Goal: Information Seeking & Learning: Learn about a topic

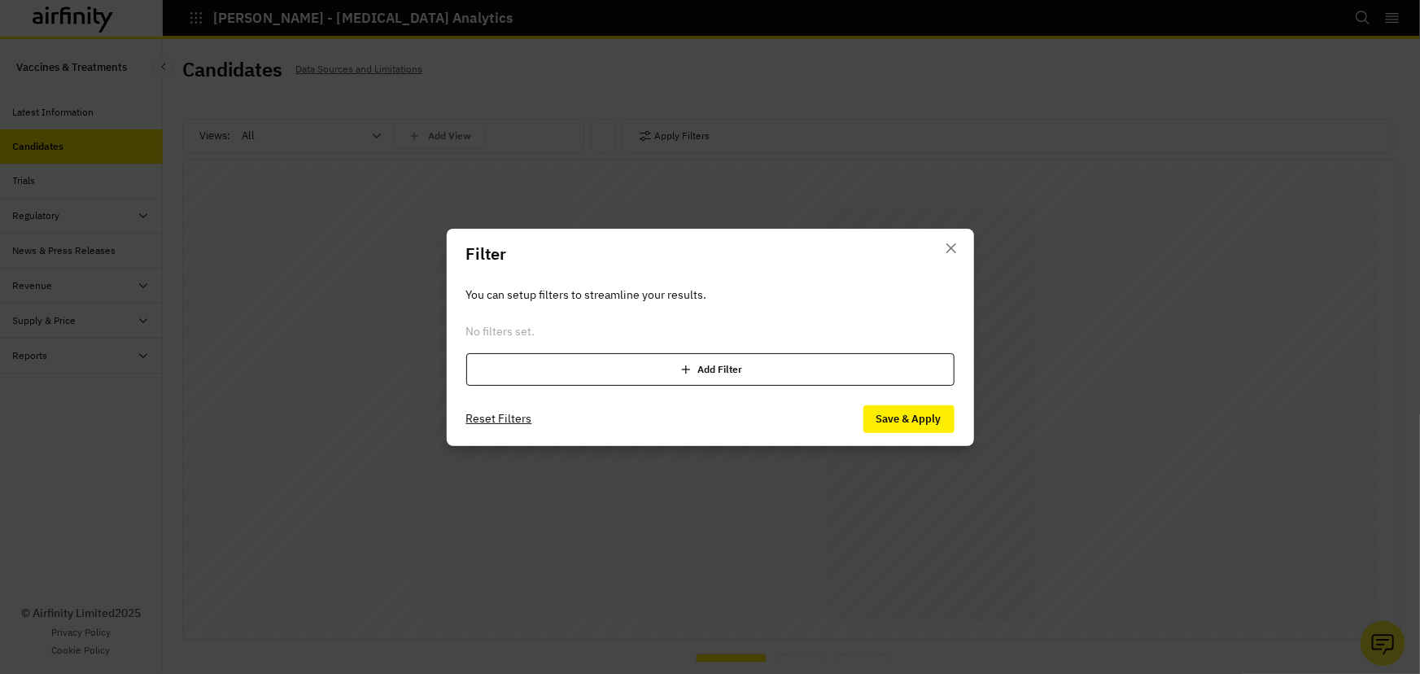
click at [460, 86] on div "Filter You can setup filters to streamline your results. No filters set. Add Fi…" at bounding box center [710, 337] width 1420 height 674
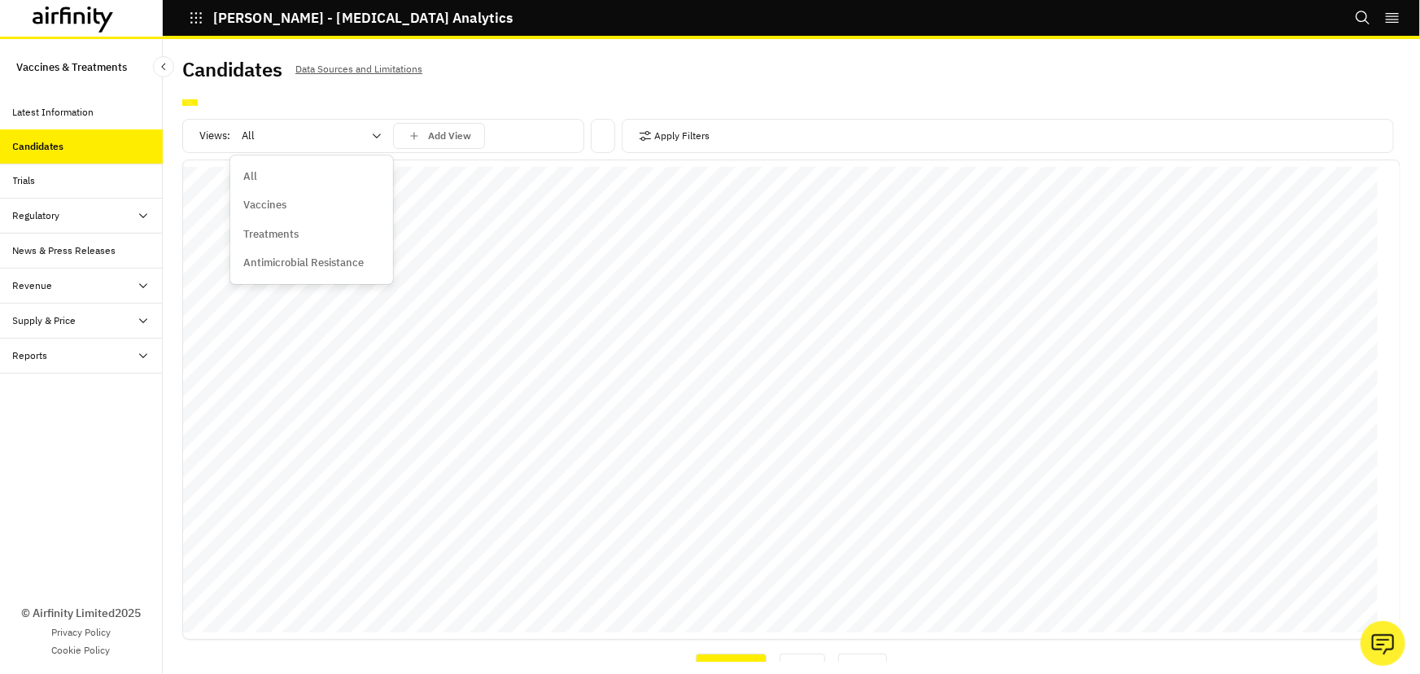
click at [362, 126] on div "All" at bounding box center [300, 136] width 140 height 26
click at [287, 236] on p "Treatments" at bounding box center [270, 234] width 55 height 16
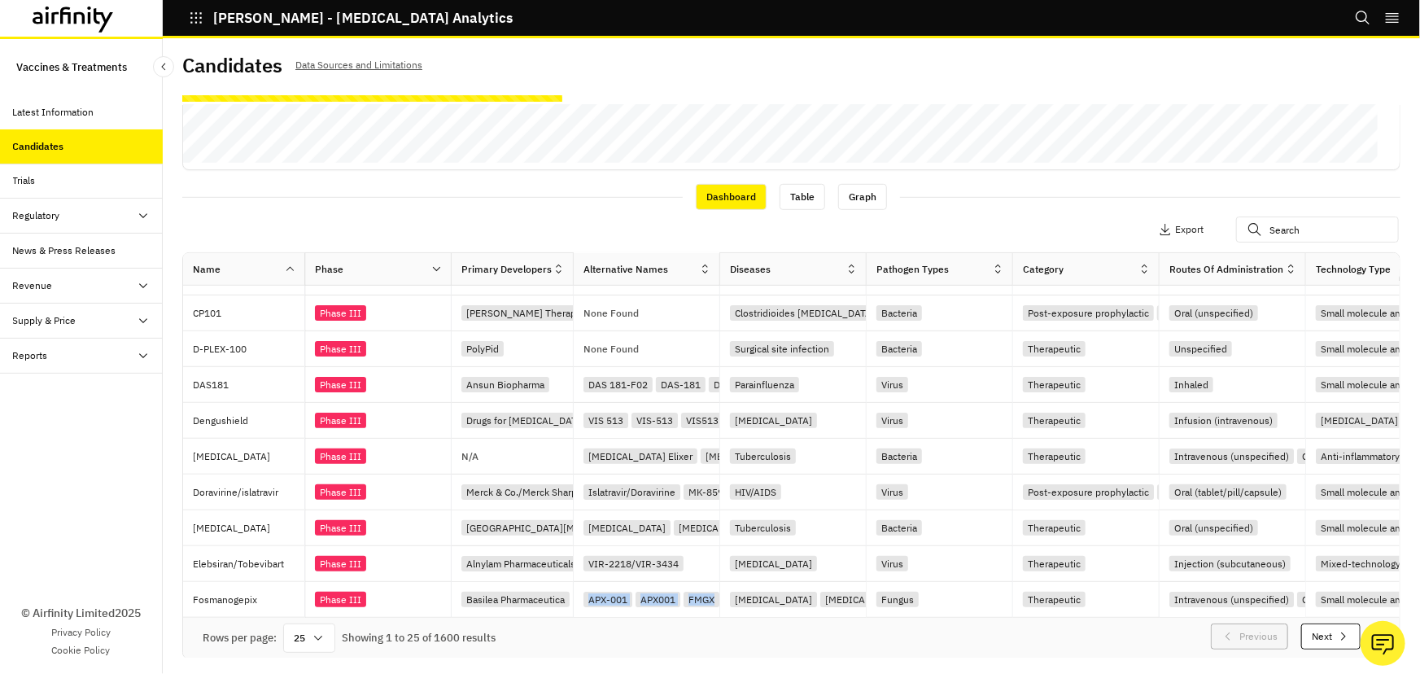
scroll to position [0, 79]
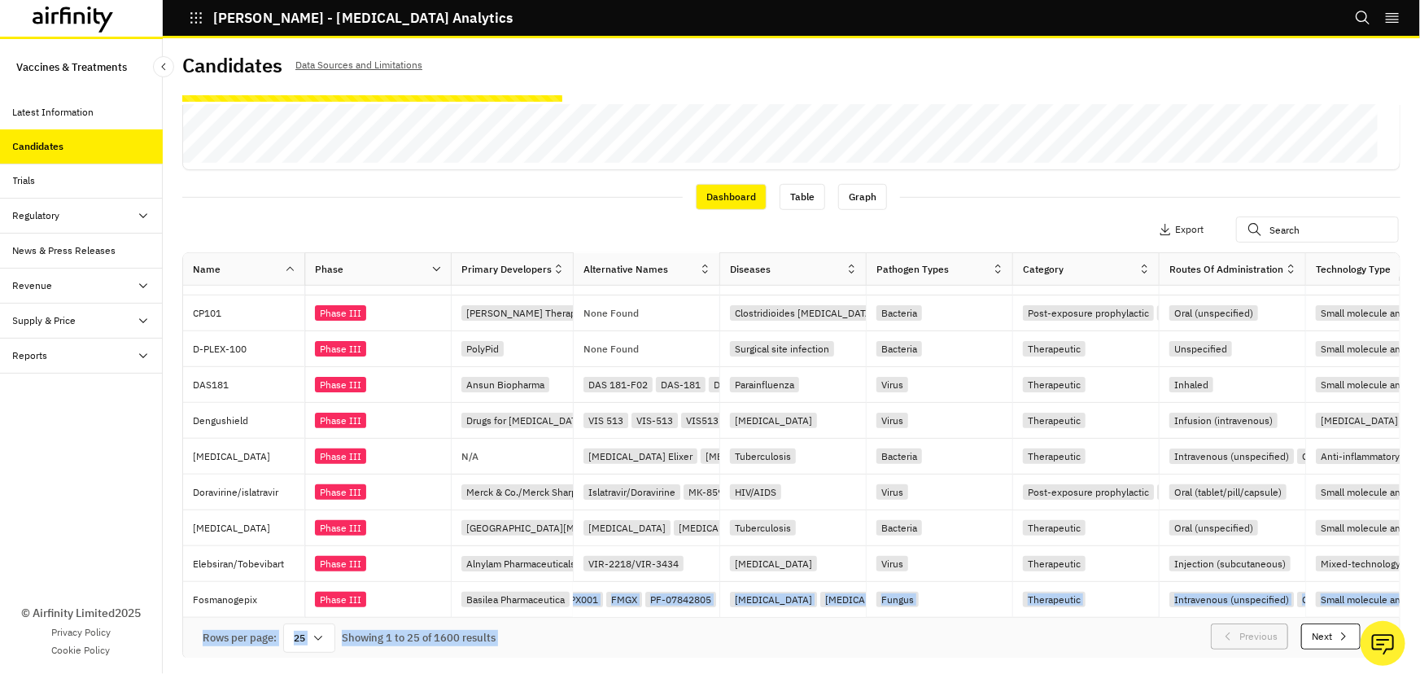
drag, startPoint x: 563, startPoint y: 611, endPoint x: 851, endPoint y: 622, distance: 288.2
click at [851, 622] on div "Name Phase Primary Developers Alternative Names Diseases Pathogen Types Categor…" at bounding box center [791, 455] width 1216 height 405
click at [847, 630] on div "Rows per page: 25 Showing 1 to 25 of 1600 results Previous Next" at bounding box center [791, 638] width 1216 height 41
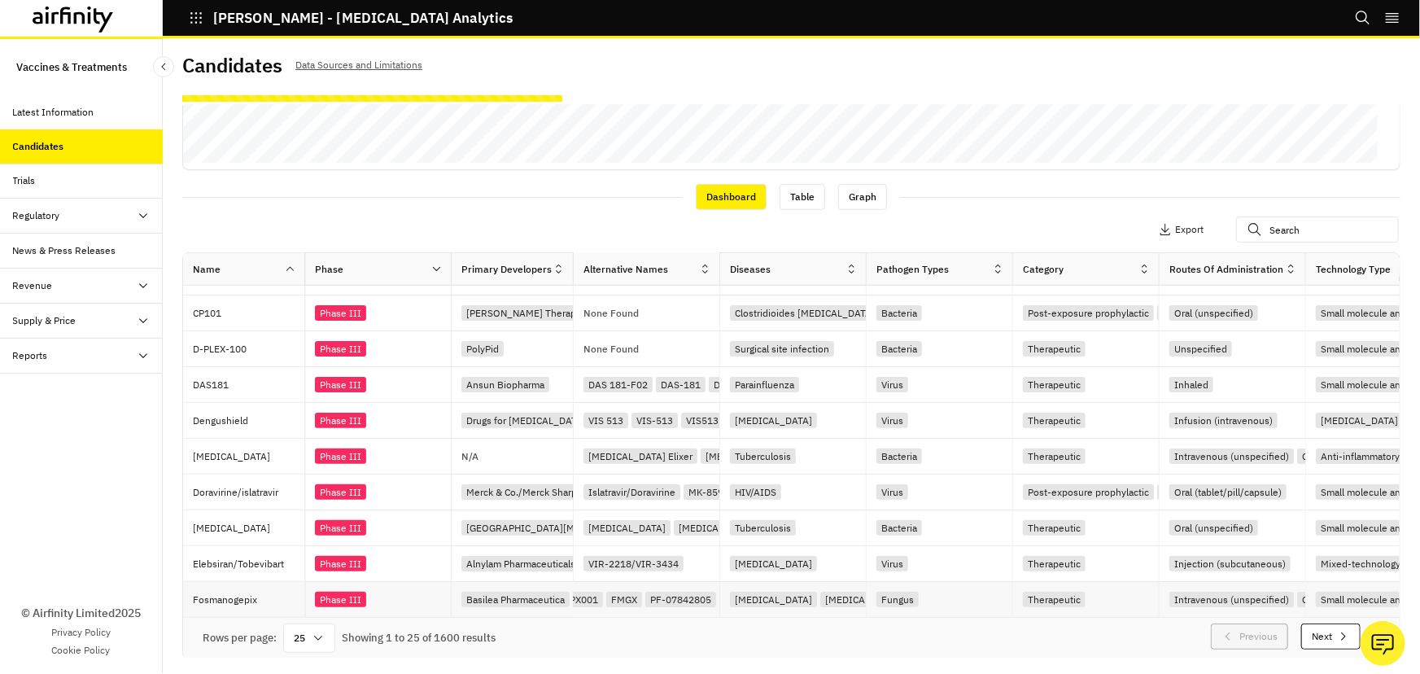
drag, startPoint x: 825, startPoint y: 609, endPoint x: 1078, endPoint y: 598, distance: 253.3
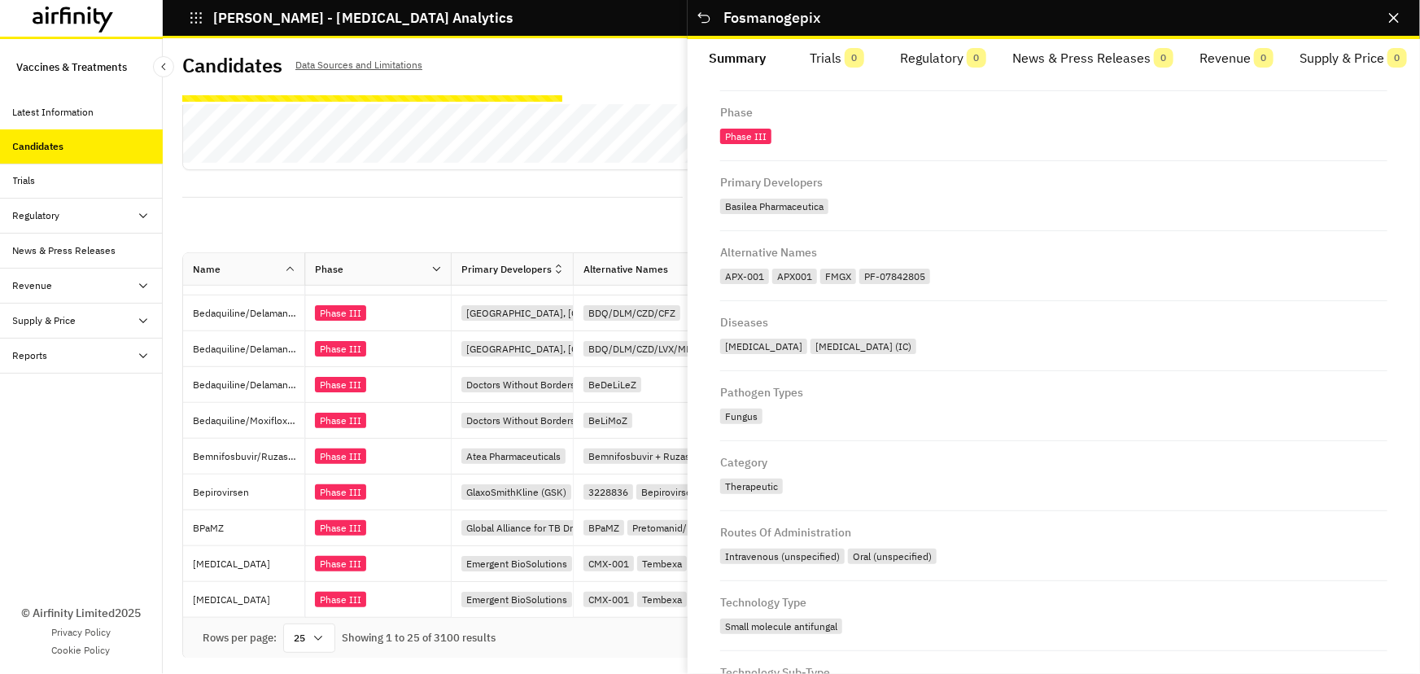
scroll to position [0, 0]
click at [417, 224] on div "Apply Filters Columns Export" at bounding box center [791, 231] width 1218 height 42
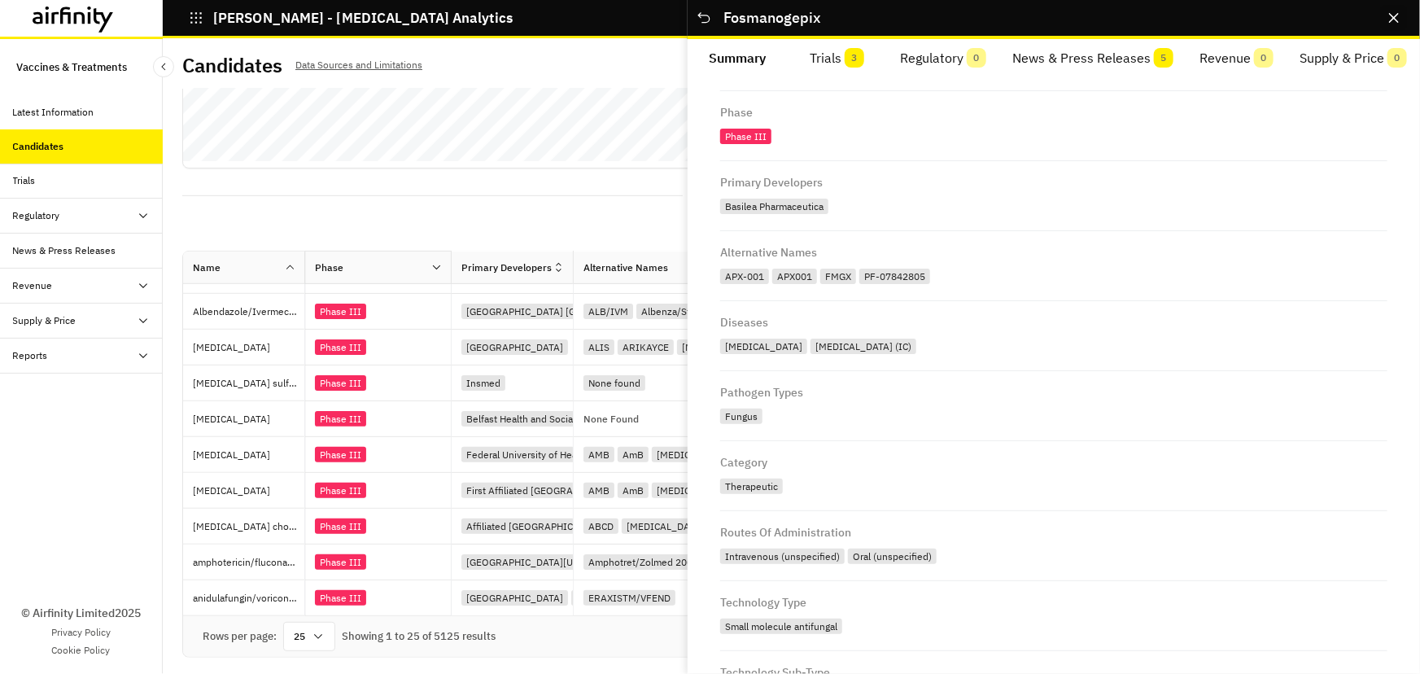
scroll to position [450, 0]
click at [1394, 18] on icon "Close" at bounding box center [1394, 18] width 10 height 10
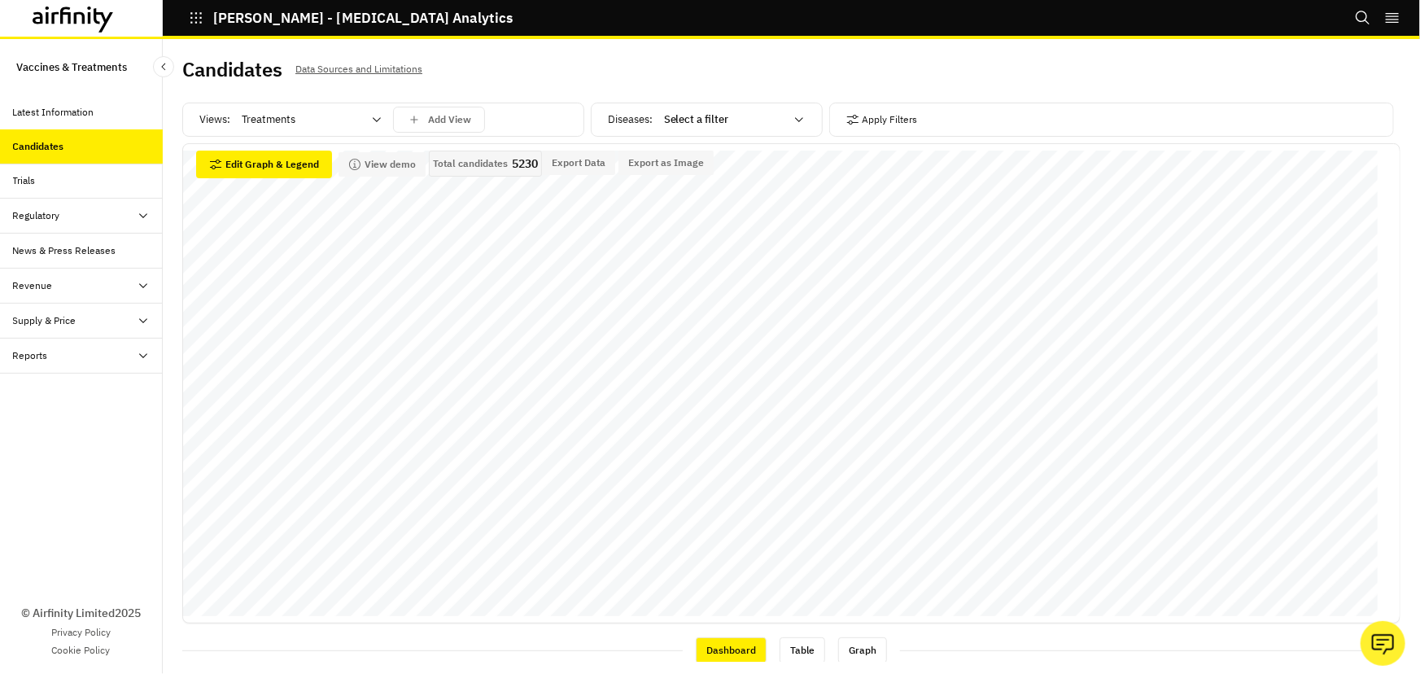
scroll to position [0, 0]
click at [682, 101] on div "Views: Treatments Add View Diseases : Select a filter Apply Filters Data Adjust…" at bounding box center [791, 377] width 1218 height 569
click at [689, 120] on div at bounding box center [724, 120] width 120 height 20
type input "rab"
click at [692, 165] on div "Rabies" at bounding box center [727, 160] width 137 height 16
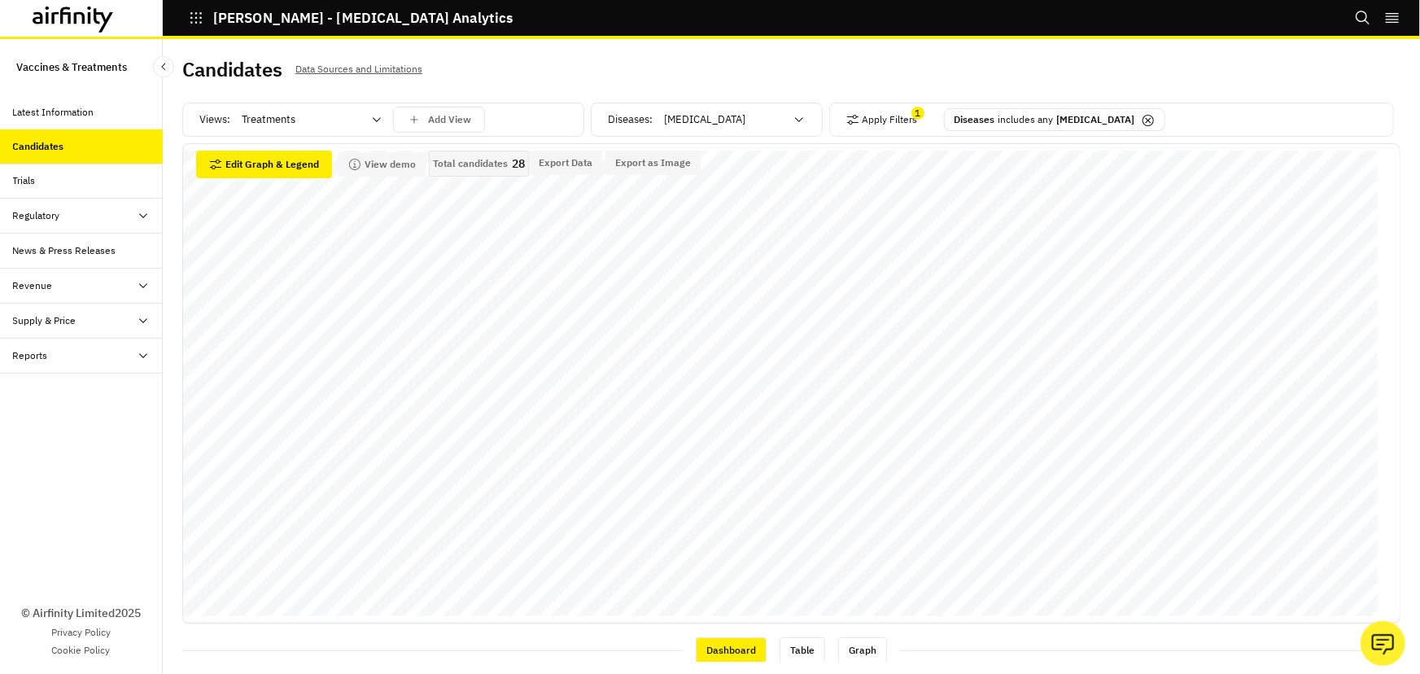
click at [81, 118] on div "Latest Information" at bounding box center [53, 112] width 81 height 15
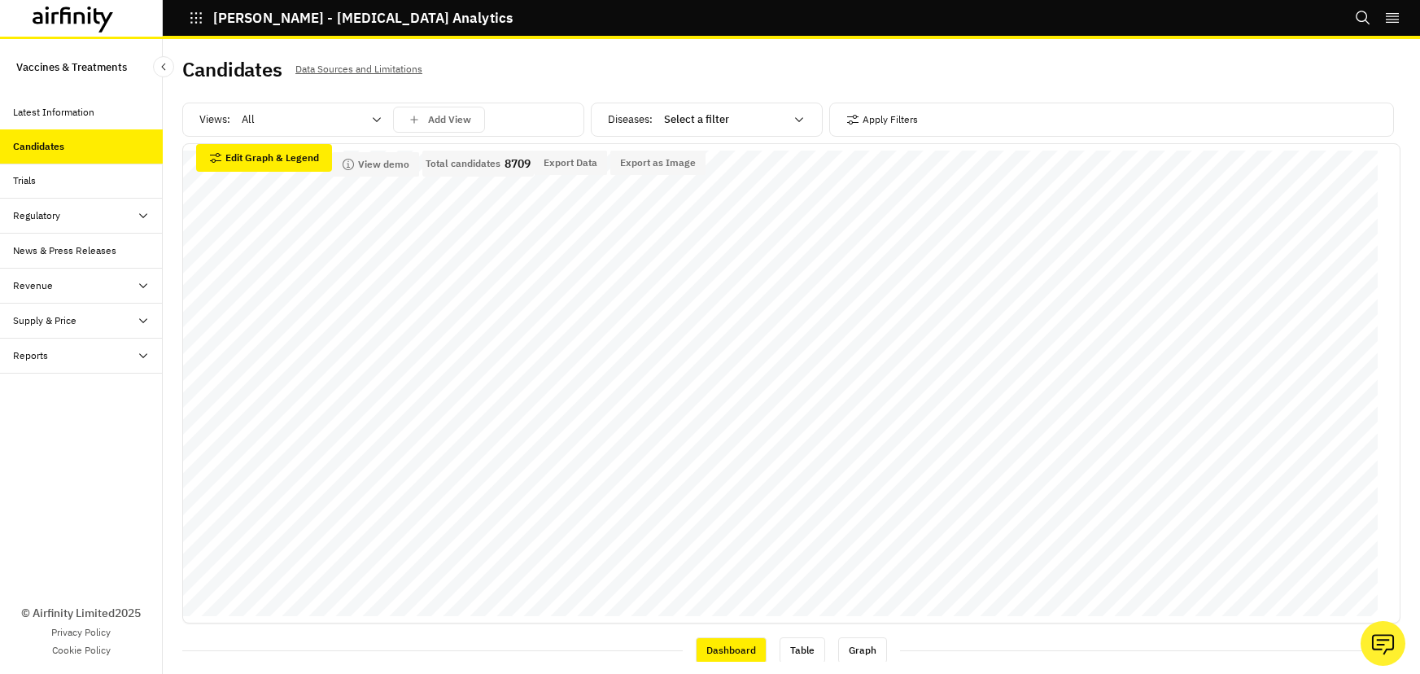
click at [37, 121] on div "Latest Information" at bounding box center [81, 112] width 163 height 35
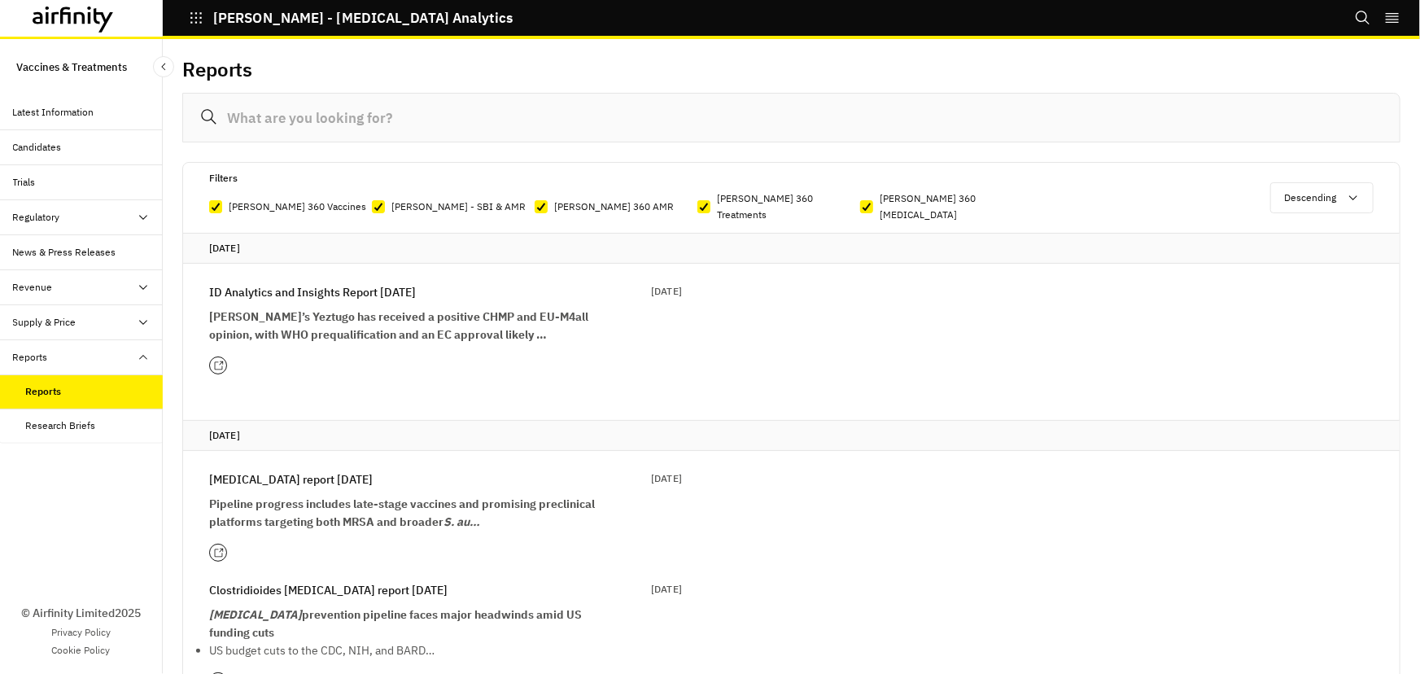
click at [59, 418] on div "Research Briefs" at bounding box center [61, 425] width 70 height 15
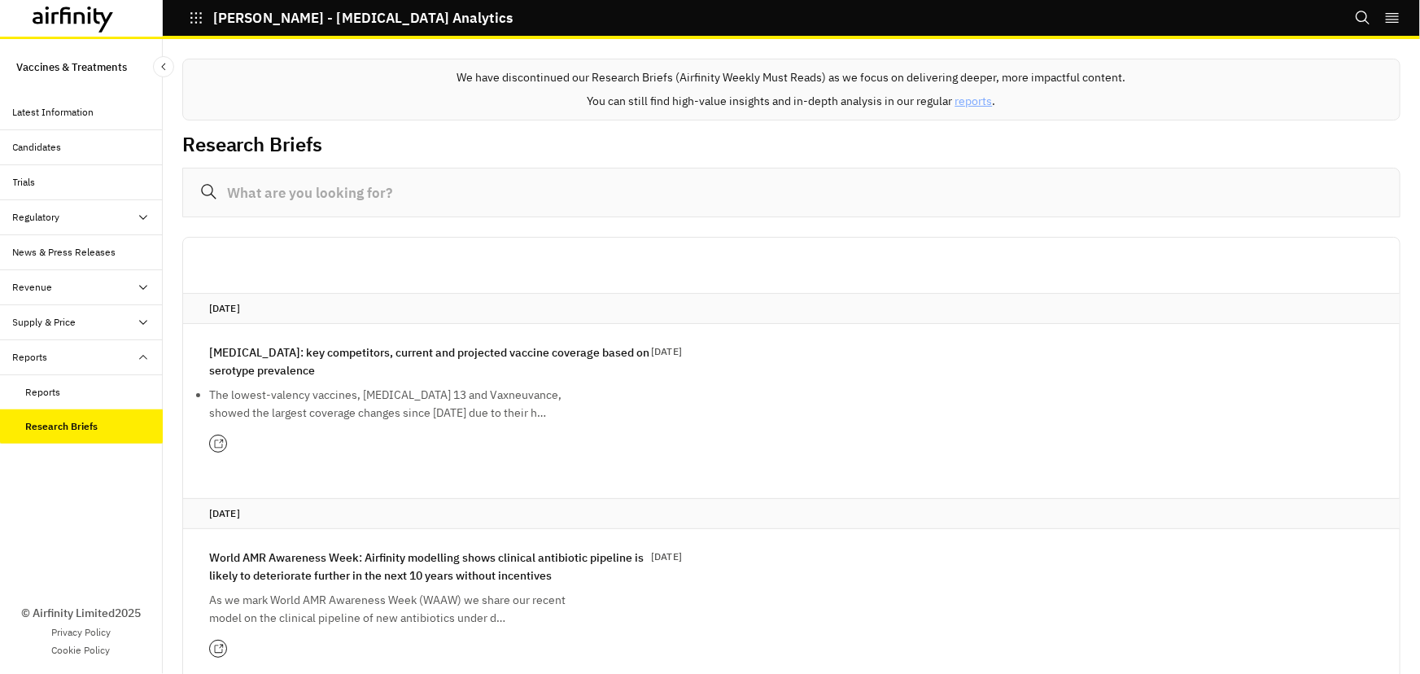
click at [65, 118] on div "Latest Information" at bounding box center [53, 112] width 81 height 15
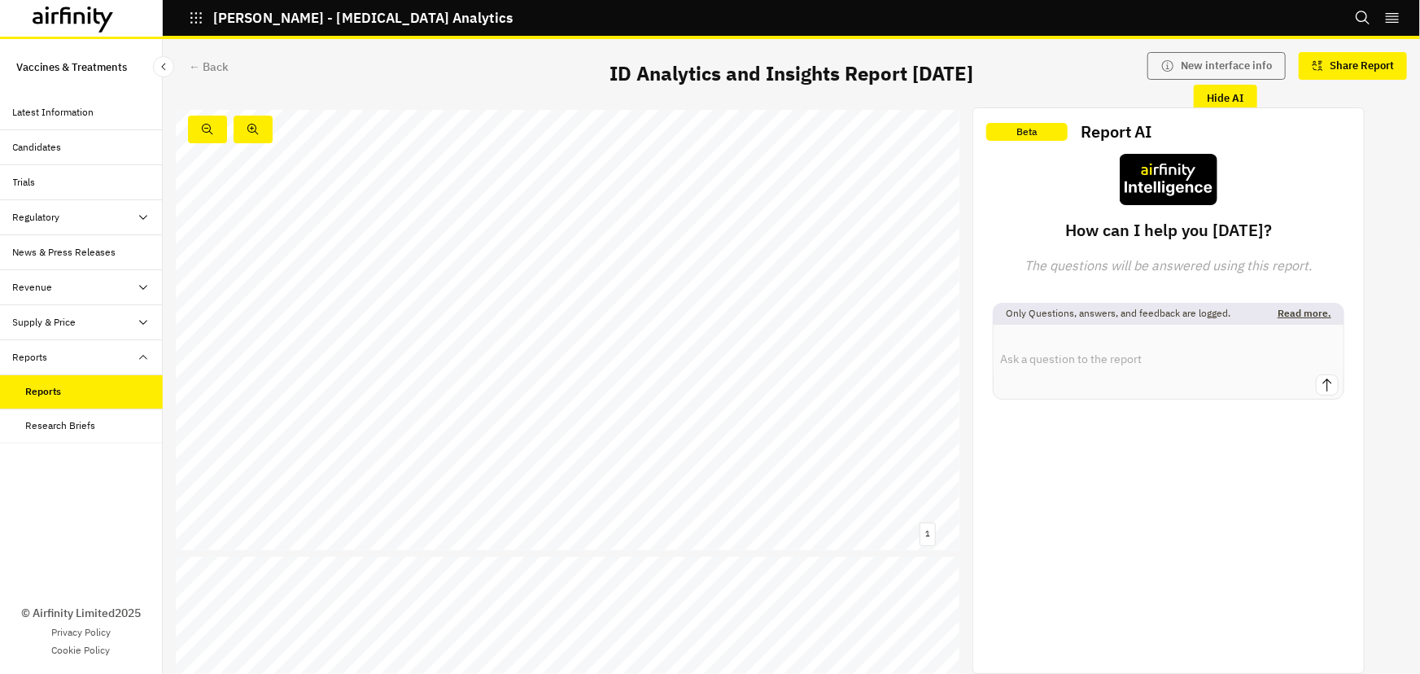
click at [1393, 20] on icon "right-menu" at bounding box center [1392, 18] width 16 height 16
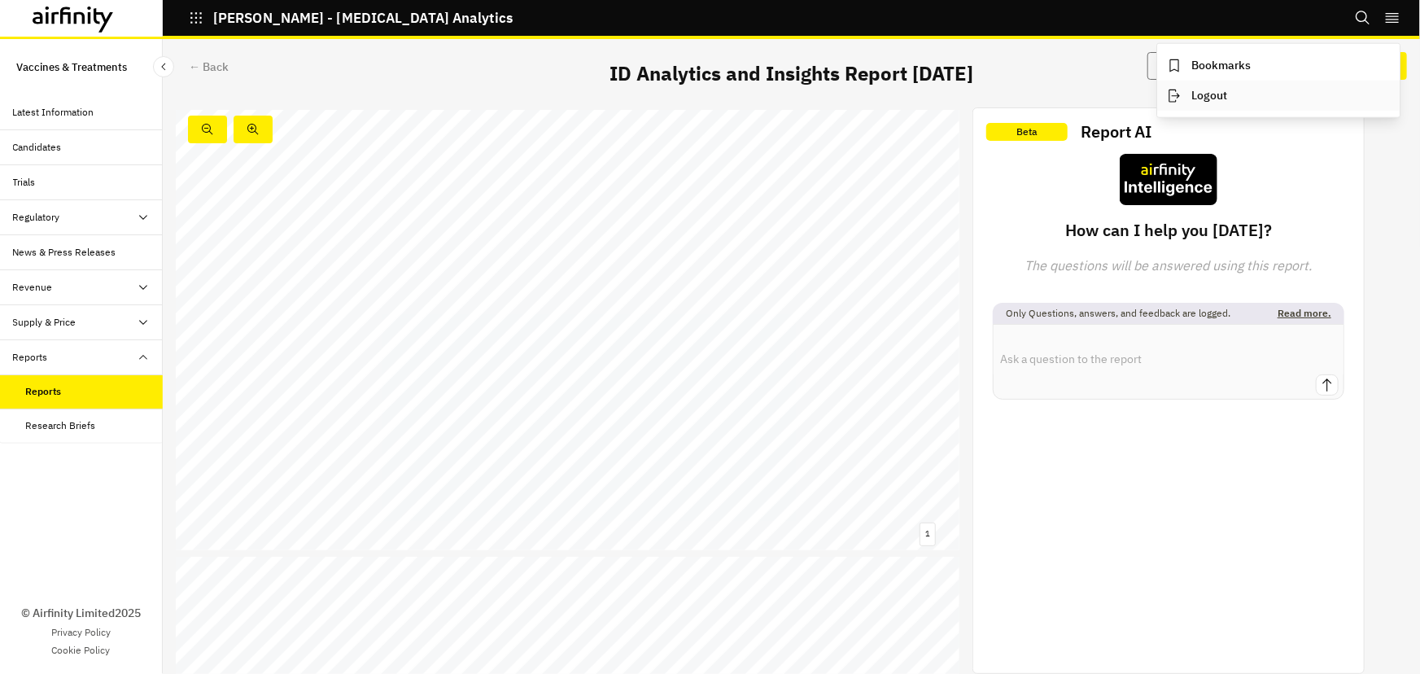
click at [1208, 93] on button "Logout" at bounding box center [1278, 96] width 242 height 30
